Goal: Navigation & Orientation: Find specific page/section

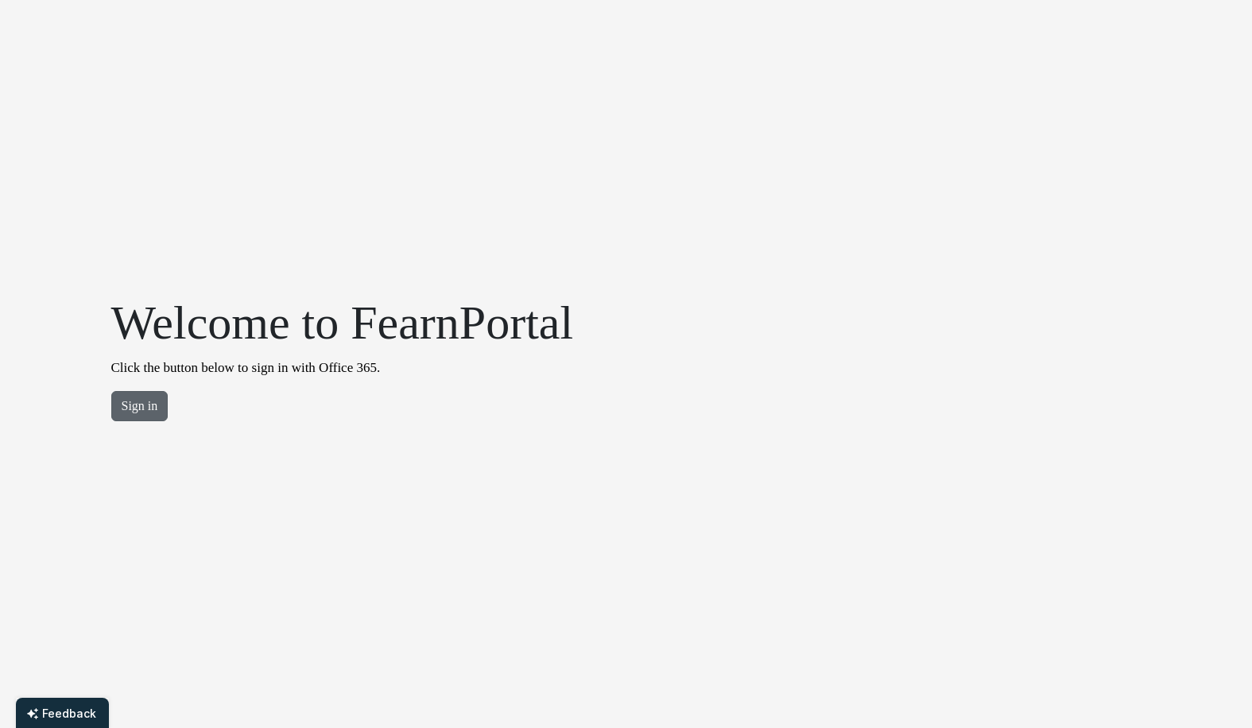
click at [129, 402] on button "Sign in" at bounding box center [139, 406] width 57 height 30
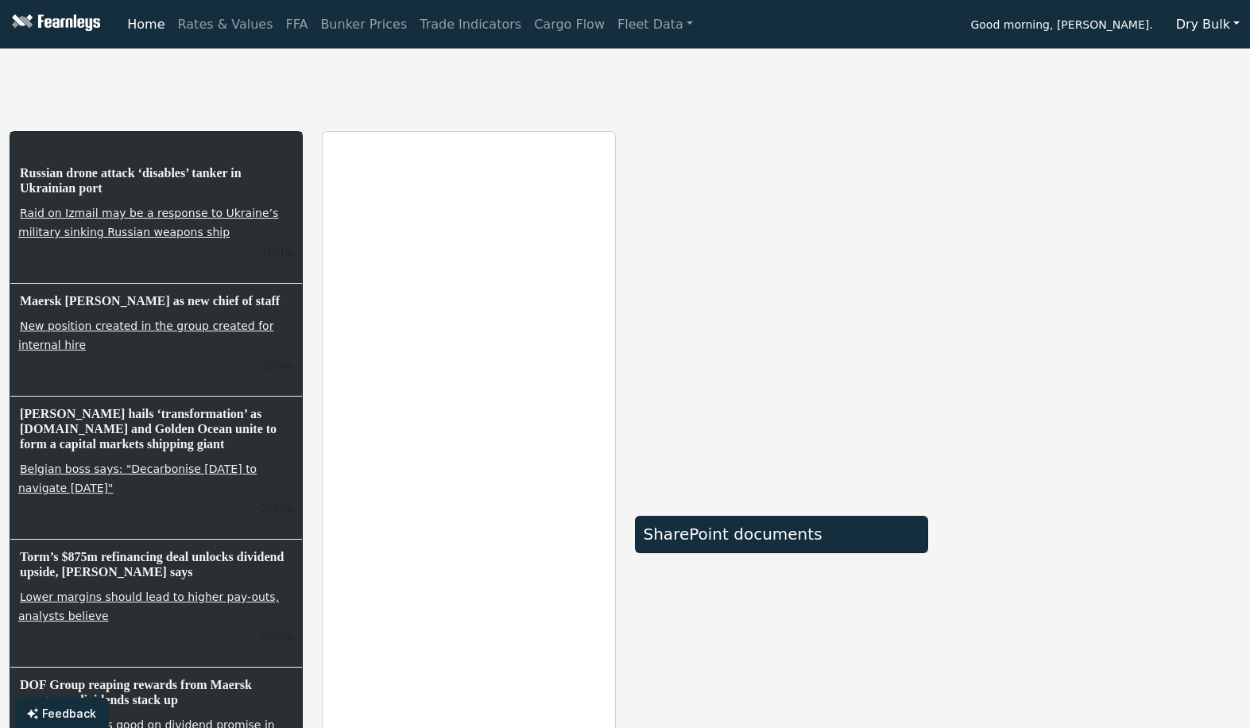
click at [1225, 20] on button "Dry Bulk" at bounding box center [1208, 25] width 84 height 30
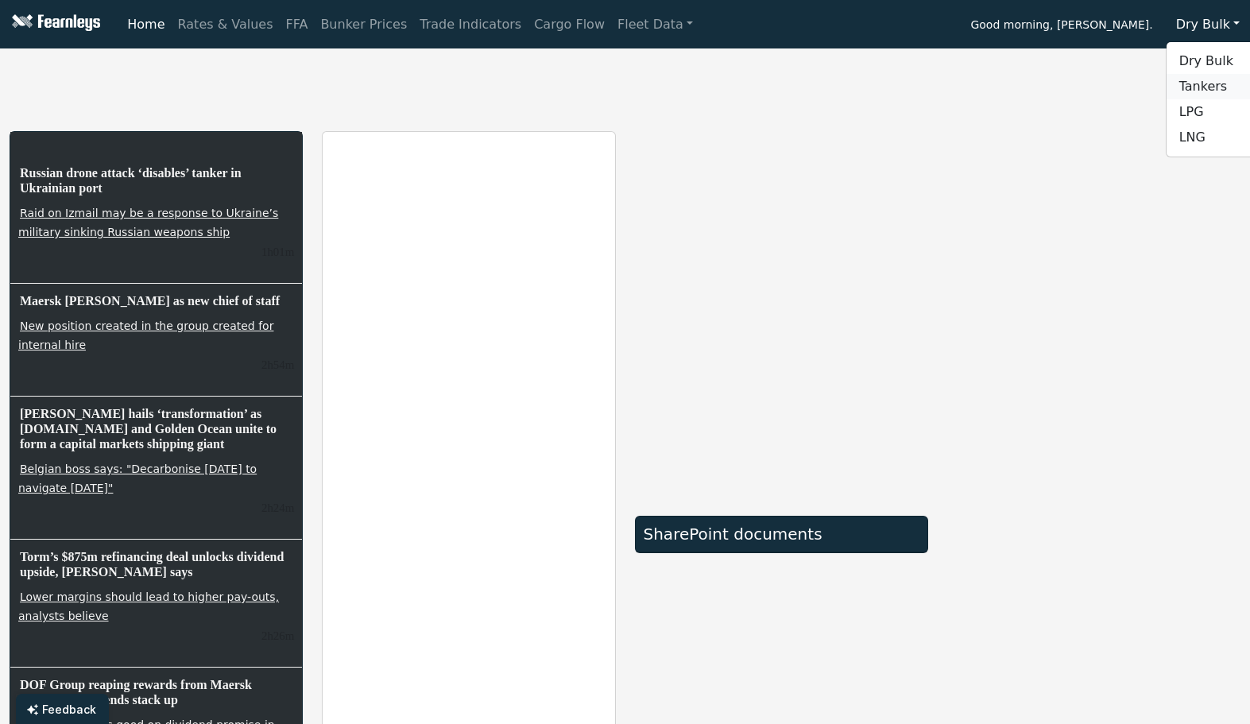
click at [1192, 91] on link "Tankers" at bounding box center [1230, 86] width 126 height 25
